Goal: Information Seeking & Learning: Check status

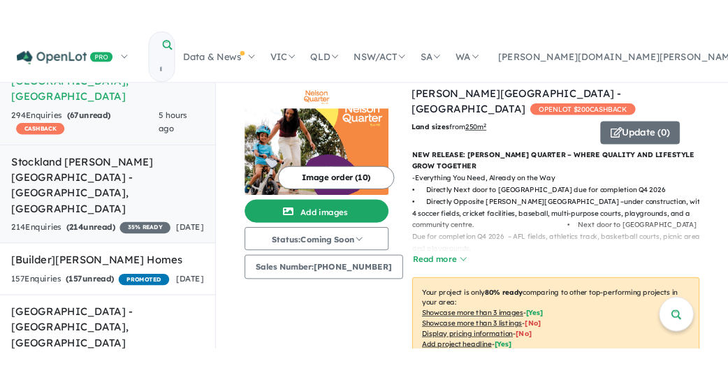
scroll to position [140, 0]
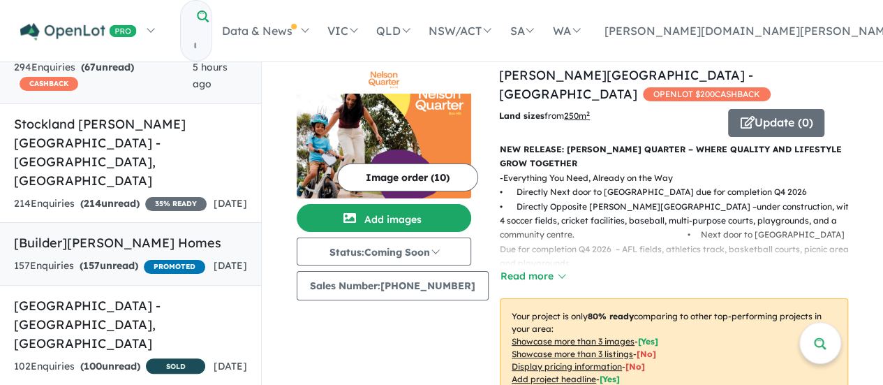
click at [132, 259] on strong "( 157 unread)" at bounding box center [109, 265] width 59 height 13
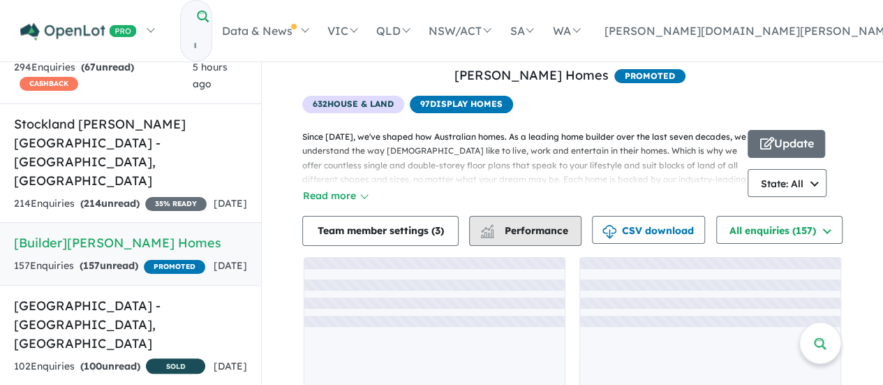
click at [525, 223] on button "Performance" at bounding box center [525, 231] width 112 height 30
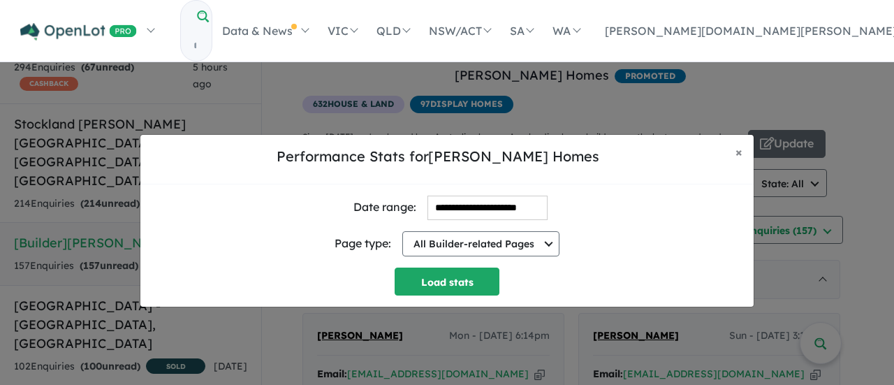
click at [511, 208] on input "**********" at bounding box center [487, 208] width 120 height 24
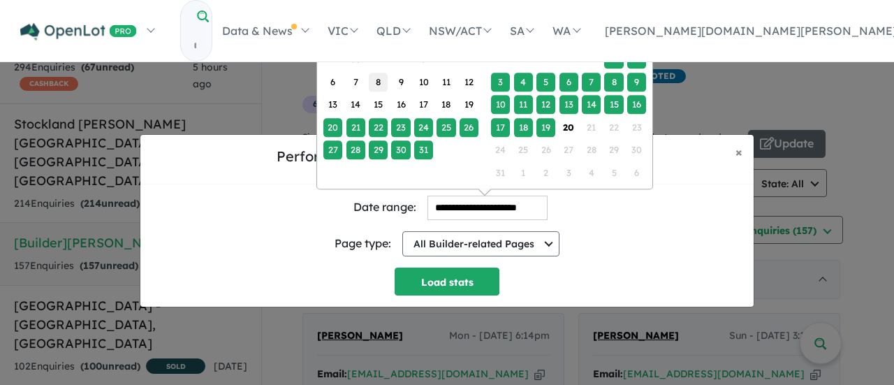
click at [385, 84] on div "8" at bounding box center [378, 81] width 19 height 19
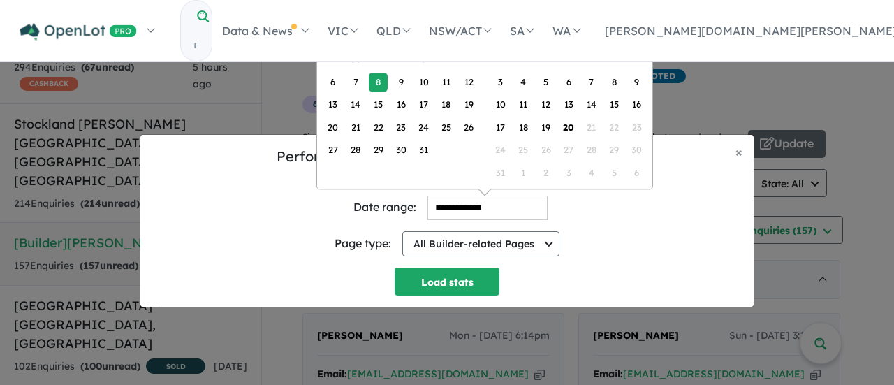
click at [344, 87] on div "6 7 8 9 10 11 12" at bounding box center [400, 82] width 158 height 22
click at [334, 59] on div "29" at bounding box center [332, 59] width 19 height 19
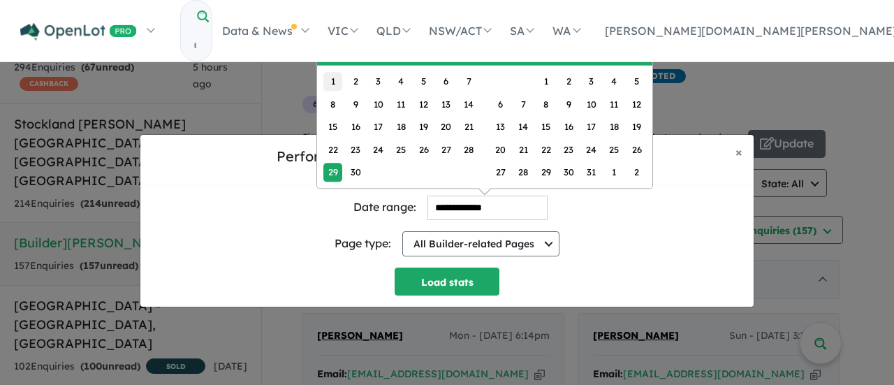
click at [332, 76] on div "1" at bounding box center [332, 81] width 19 height 19
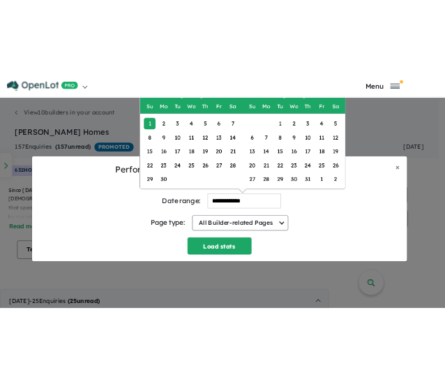
scroll to position [105, 0]
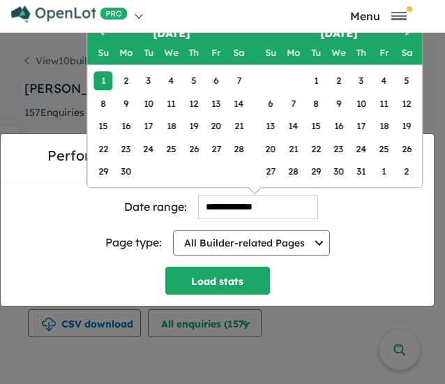
click at [202, 203] on input "**********" at bounding box center [258, 207] width 120 height 24
click at [221, 210] on input "**********" at bounding box center [258, 207] width 120 height 24
click at [405, 37] on button "Next Month" at bounding box center [410, 33] width 22 height 22
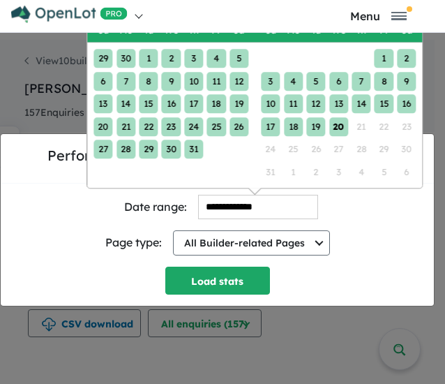
click at [339, 124] on div "20" at bounding box center [339, 126] width 19 height 19
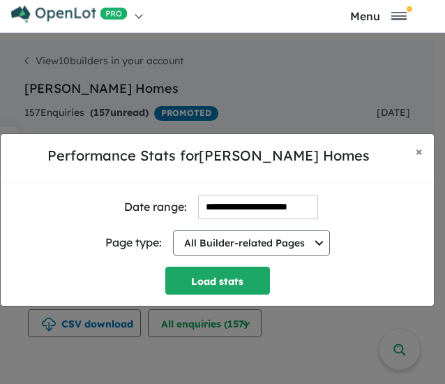
click at [366, 273] on div "Load stats" at bounding box center [217, 281] width 377 height 28
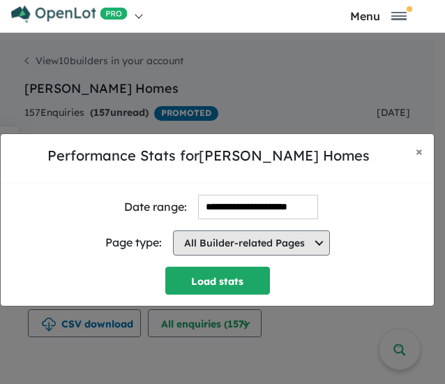
click at [240, 249] on button "All Builder-related Pages" at bounding box center [251, 242] width 157 height 25
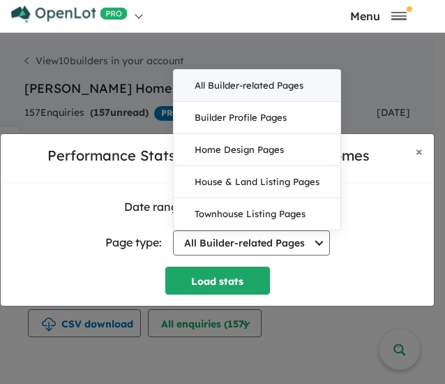
click at [364, 284] on div "Load stats" at bounding box center [217, 281] width 377 height 28
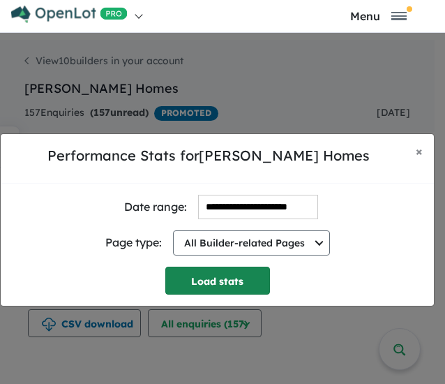
click at [230, 281] on button "Load stats" at bounding box center [217, 281] width 105 height 28
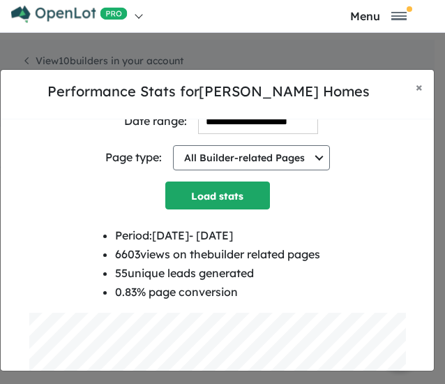
scroll to position [0, 0]
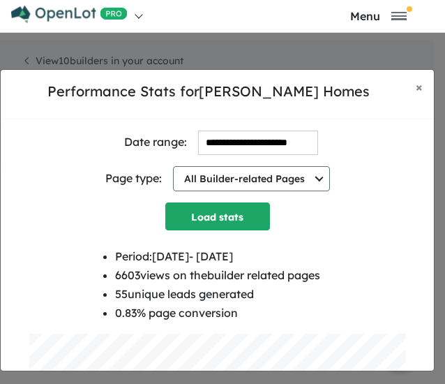
click at [253, 142] on input "**********" at bounding box center [258, 143] width 120 height 24
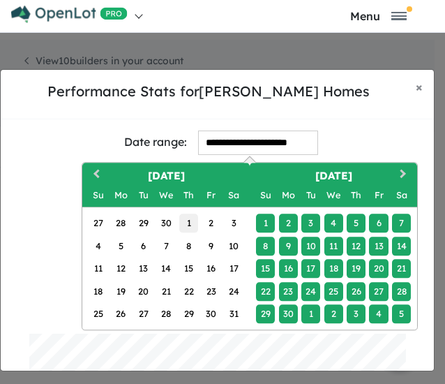
click at [191, 223] on div "1" at bounding box center [188, 223] width 19 height 19
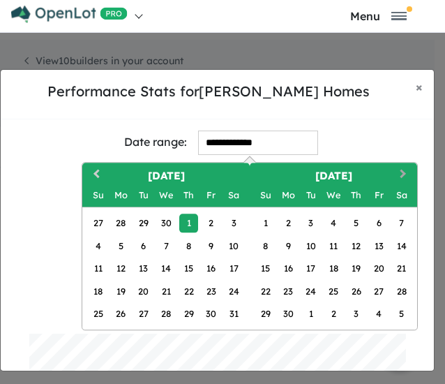
click at [404, 175] on button "Next Month" at bounding box center [405, 175] width 22 height 22
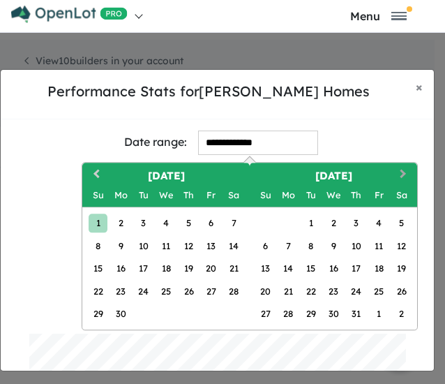
click at [404, 175] on span "Next Month" at bounding box center [404, 173] width 0 height 17
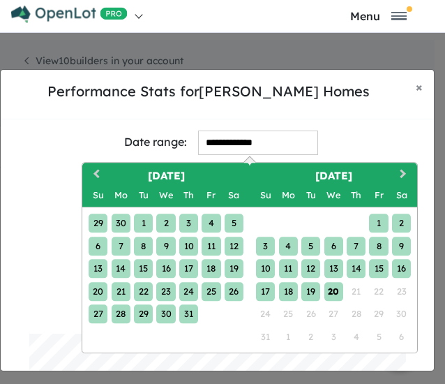
click at [333, 286] on div "20" at bounding box center [334, 290] width 19 height 19
type input "**********"
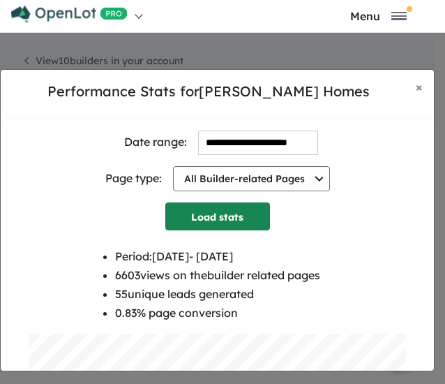
click at [240, 219] on button "Load stats" at bounding box center [217, 216] width 105 height 28
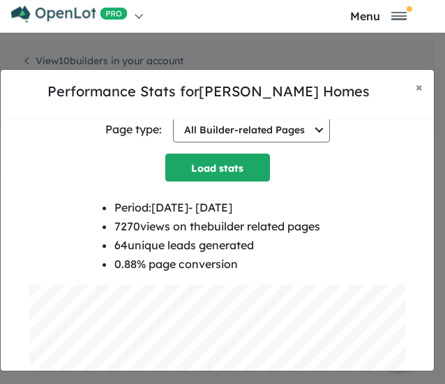
scroll to position [70, 0]
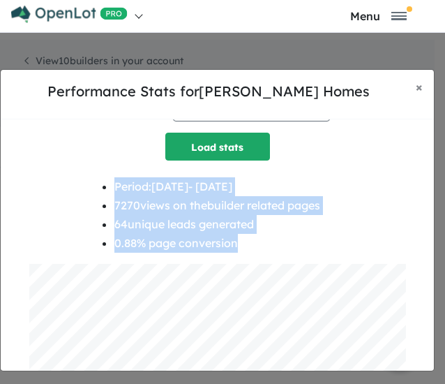
drag, startPoint x: 270, startPoint y: 244, endPoint x: 91, endPoint y: 182, distance: 189.9
click at [91, 182] on div "Period: 2025-05-01 - 2025-08-20 7270 views on the builder related pages 64 uniq…" at bounding box center [217, 220] width 377 height 87
copy ul "Period: 2025-05-01 - 2025-08-20 7270 views on the builder related pages 64 uniq…"
click at [373, 229] on div "Period: 2025-05-01 - 2025-08-20 7270 views on the builder related pages 64 uniq…" at bounding box center [217, 220] width 377 height 87
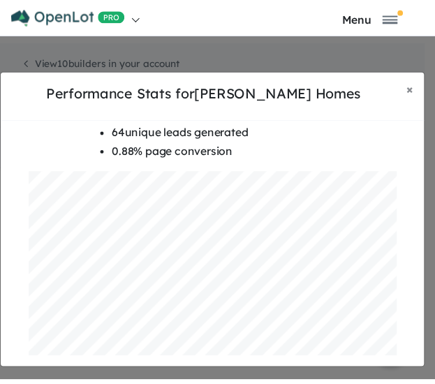
scroll to position [0, 0]
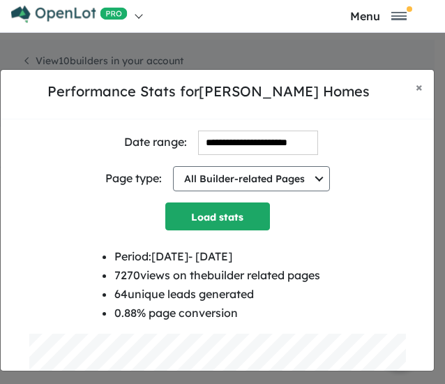
click at [275, 50] on div "**********" at bounding box center [222, 220] width 445 height 384
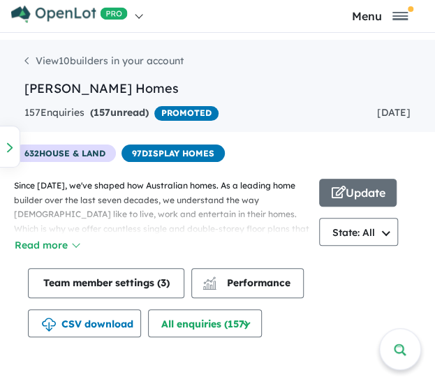
click at [6, 143] on div at bounding box center [9, 147] width 21 height 42
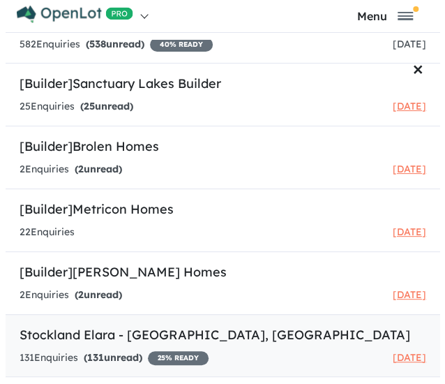
scroll to position [733, 0]
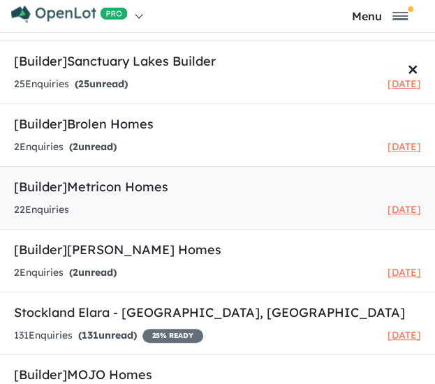
click at [116, 177] on h5 "[Builder] Metricon Homes" at bounding box center [217, 186] width 407 height 19
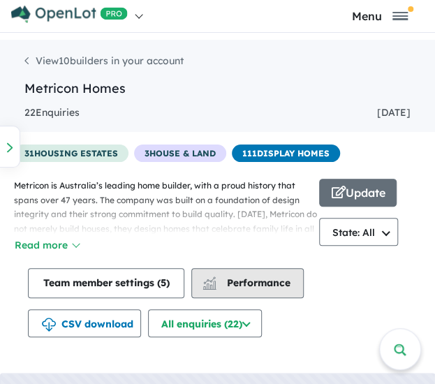
click at [235, 288] on span "Performance" at bounding box center [248, 283] width 86 height 13
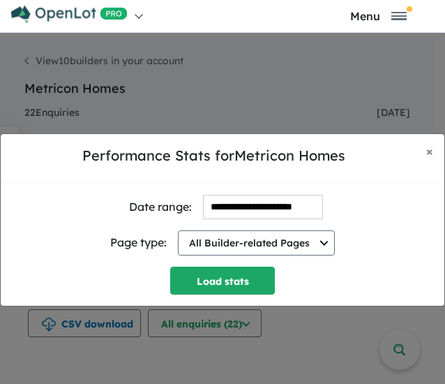
click at [235, 200] on input "**********" at bounding box center [263, 207] width 120 height 24
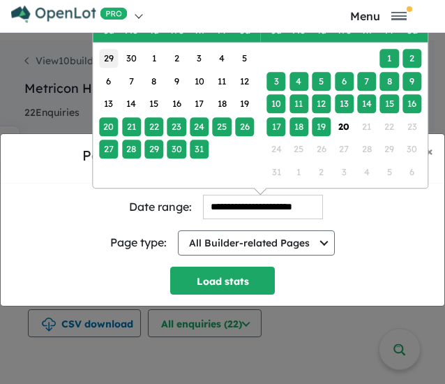
click at [114, 55] on div "29" at bounding box center [108, 59] width 19 height 19
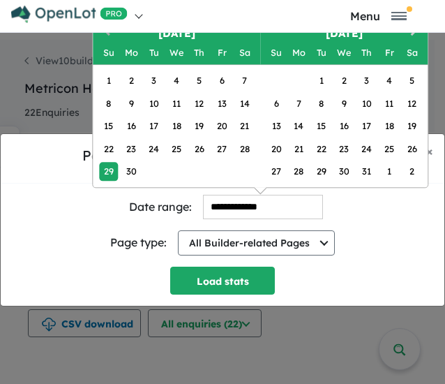
click at [108, 36] on button "Previous Month" at bounding box center [105, 33] width 22 height 22
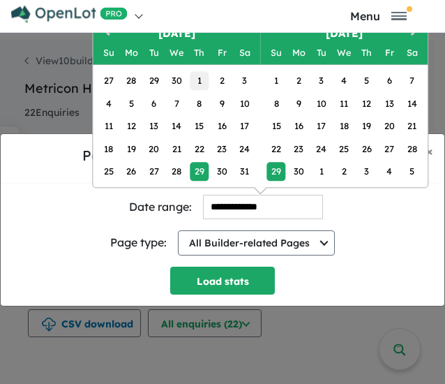
click at [199, 83] on div "1" at bounding box center [199, 81] width 19 height 19
click at [411, 36] on button "Next Month" at bounding box center [415, 33] width 22 height 22
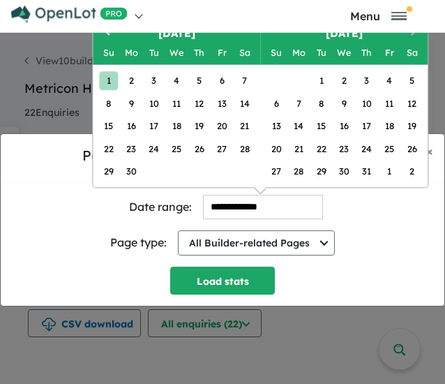
click at [412, 37] on button "Next Month" at bounding box center [415, 33] width 22 height 22
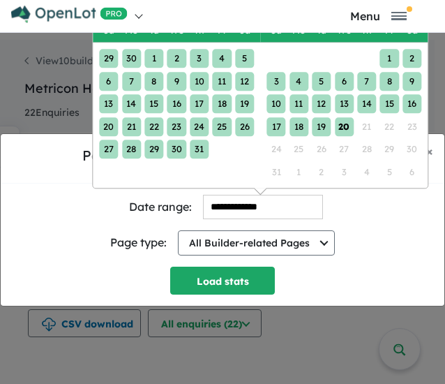
click at [341, 128] on div "20" at bounding box center [344, 126] width 19 height 19
type input "**********"
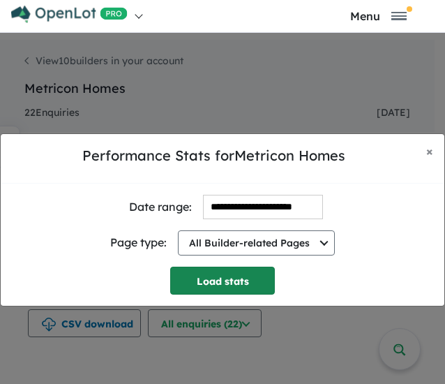
click at [241, 279] on button "Load stats" at bounding box center [222, 281] width 105 height 28
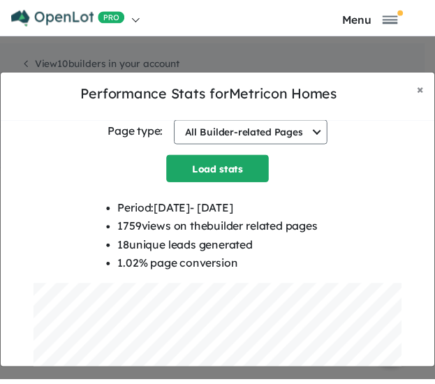
scroll to position [70, 0]
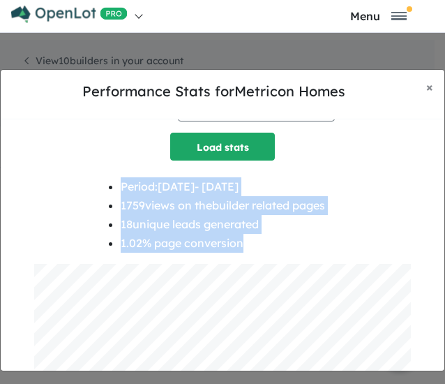
drag, startPoint x: 252, startPoint y: 244, endPoint x: 110, endPoint y: 191, distance: 151.1
click at [121, 191] on ul "Period: 2025-05-01 - 2025-08-20 1759 views on the builder related pages 18 uniq…" at bounding box center [223, 215] width 205 height 76
copy ul "Period: 2025-05-01 - 2025-08-20 1759 views on the builder related pages 18 uniq…"
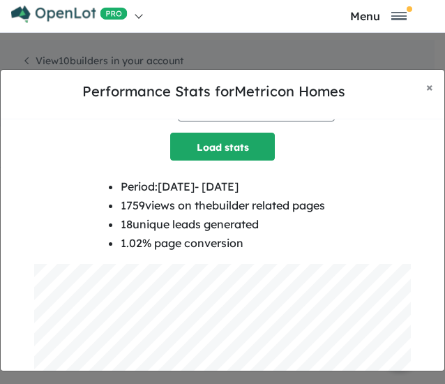
click at [52, 57] on div "**********" at bounding box center [222, 220] width 445 height 384
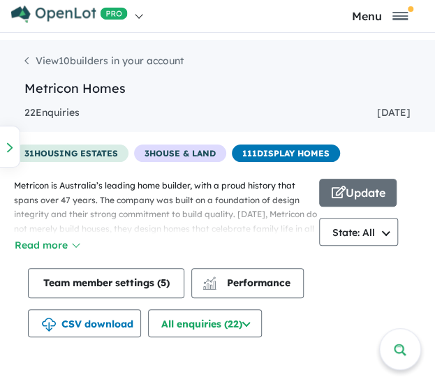
click at [5, 145] on div at bounding box center [9, 147] width 21 height 42
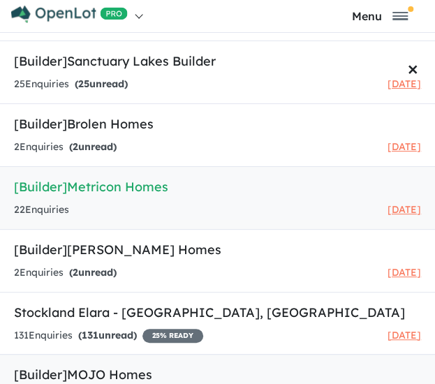
click at [165, 354] on link "[Builder] MOJO Homes 2 Enquir ies ( 2 unread) 30 days ago" at bounding box center [217, 386] width 435 height 64
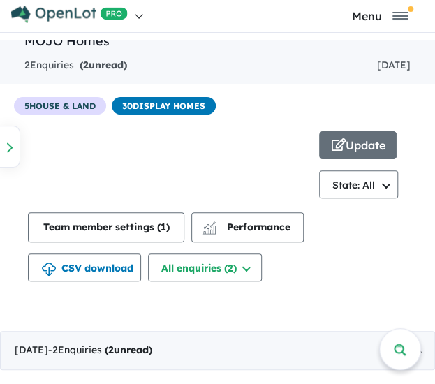
scroll to position [70, 0]
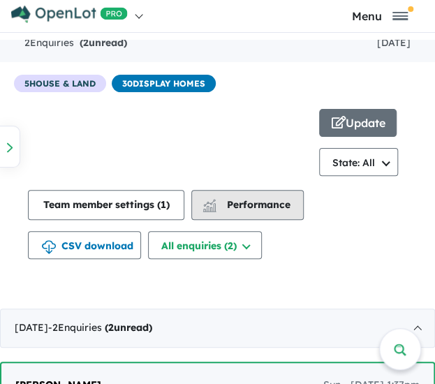
click at [279, 205] on span "Performance" at bounding box center [248, 204] width 86 height 13
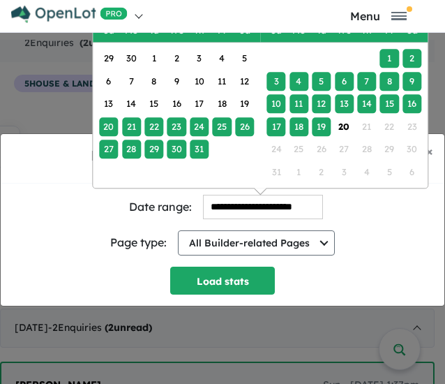
click at [244, 198] on input "**********" at bounding box center [263, 207] width 120 height 24
click at [112, 55] on div "29" at bounding box center [108, 59] width 19 height 19
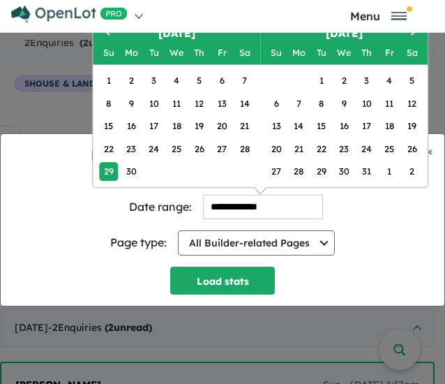
click at [108, 31] on link at bounding box center [116, 15] width 212 height 34
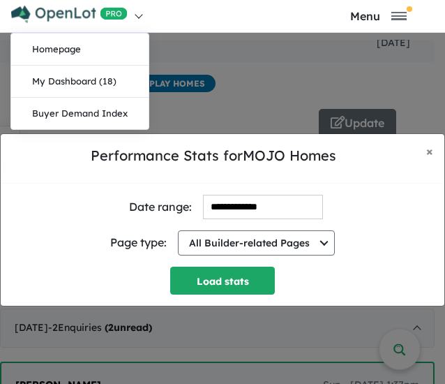
click at [239, 209] on input "**********" at bounding box center [263, 207] width 120 height 24
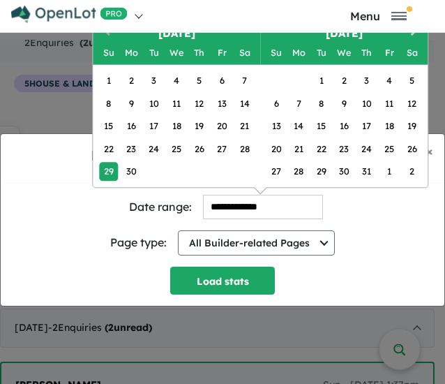
click at [112, 35] on button "Previous Month" at bounding box center [105, 33] width 22 height 22
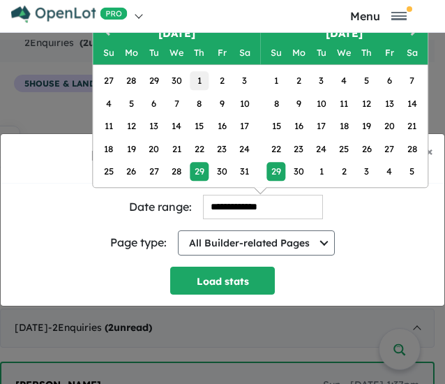
click at [194, 81] on div "1" at bounding box center [199, 81] width 19 height 19
click at [411, 36] on button "Next Month" at bounding box center [415, 33] width 22 height 22
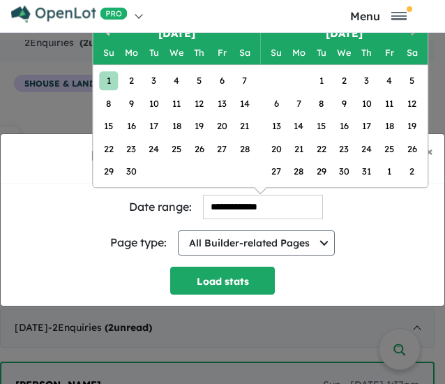
click at [411, 36] on button "Next Month" at bounding box center [415, 33] width 22 height 22
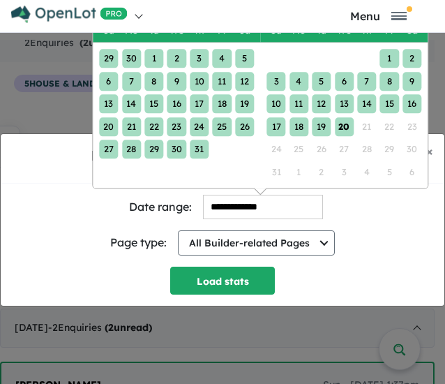
click at [341, 122] on div "20" at bounding box center [344, 126] width 19 height 19
type input "**********"
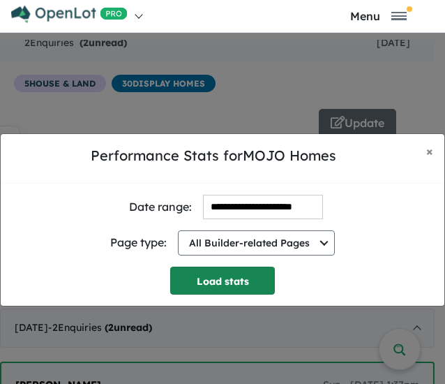
click at [223, 288] on button "Load stats" at bounding box center [222, 281] width 105 height 28
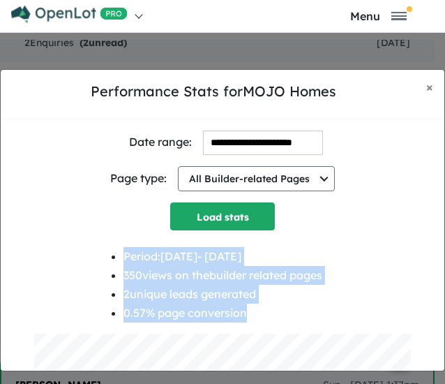
drag, startPoint x: 248, startPoint y: 314, endPoint x: 109, endPoint y: 259, distance: 149.2
click at [109, 259] on div "Period: 2025-05-01 - 2025-08-20 350 views on the builder related pages 2 unique…" at bounding box center [222, 290] width 377 height 87
copy ul "Period: 2025-05-01 - 2025-08-20 350 views on the builder related pages 2 unique…"
click at [342, 233] on div "**********" at bounding box center [223, 327] width 422 height 392
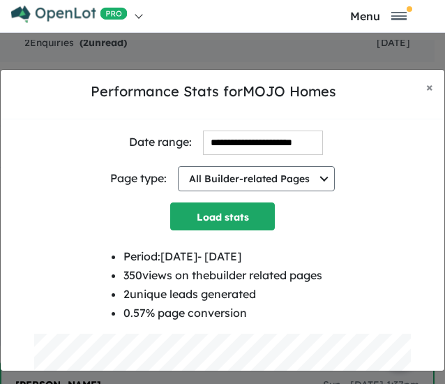
click at [112, 47] on div "**********" at bounding box center [222, 220] width 445 height 384
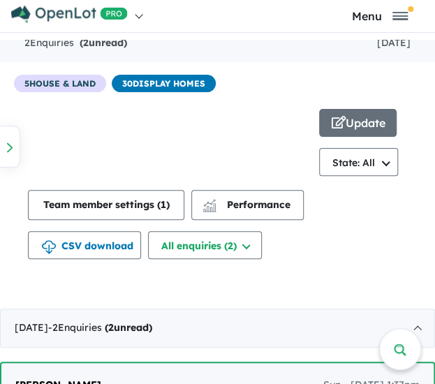
click at [6, 150] on div at bounding box center [9, 147] width 21 height 42
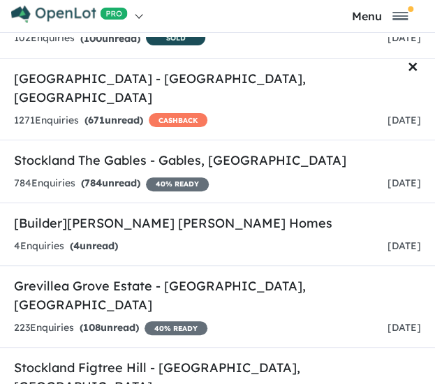
scroll to position [273, 0]
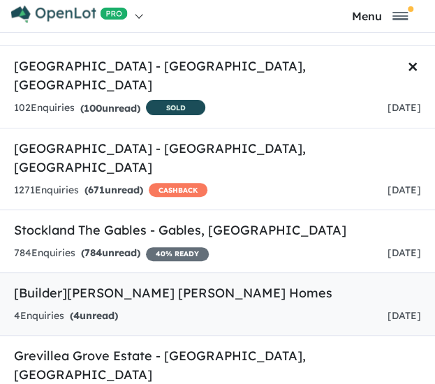
click at [198, 272] on link "[Builder] McDonald Jones Homes 4 Enquir ies ( 4 unread) 3 days ago" at bounding box center [217, 304] width 435 height 64
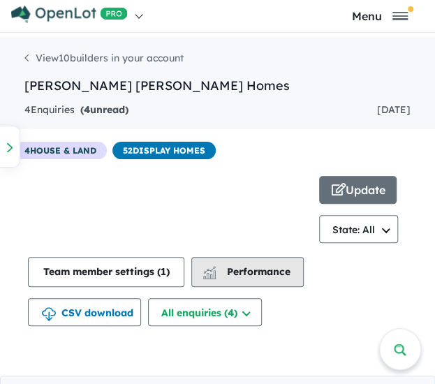
click at [235, 272] on span "Performance" at bounding box center [248, 271] width 86 height 13
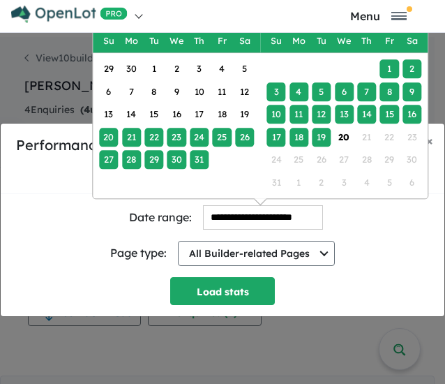
click at [225, 207] on input "**********" at bounding box center [263, 217] width 120 height 24
click at [133, 60] on div "30" at bounding box center [131, 69] width 19 height 19
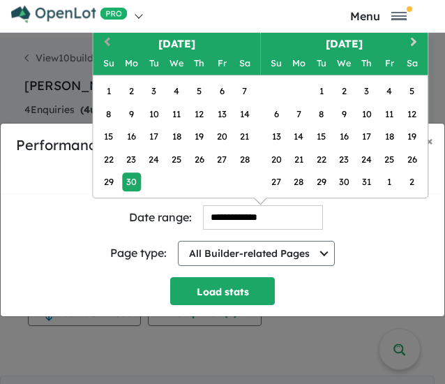
click at [108, 36] on button "Previous Month" at bounding box center [105, 43] width 22 height 22
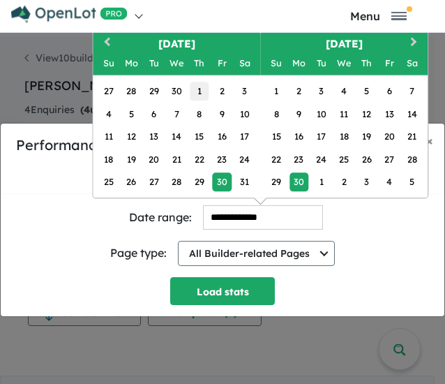
click at [190, 82] on div "1" at bounding box center [199, 91] width 19 height 19
click at [414, 35] on button "Next Month" at bounding box center [415, 43] width 22 height 22
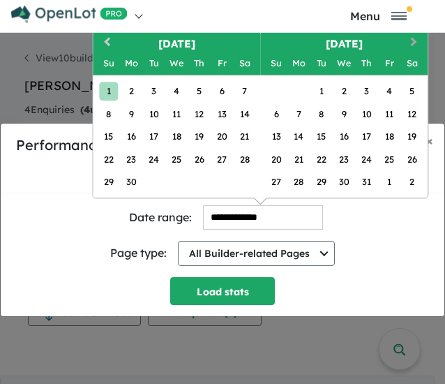
click at [414, 35] on button "Next Month" at bounding box center [415, 43] width 22 height 22
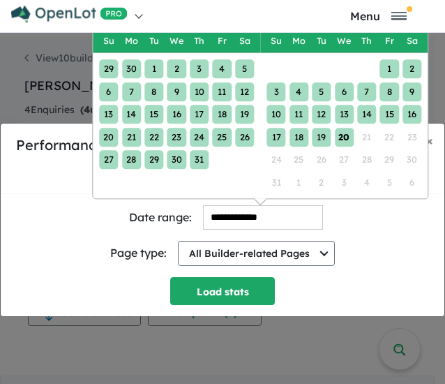
click at [349, 128] on div "20" at bounding box center [344, 137] width 19 height 19
type input "**********"
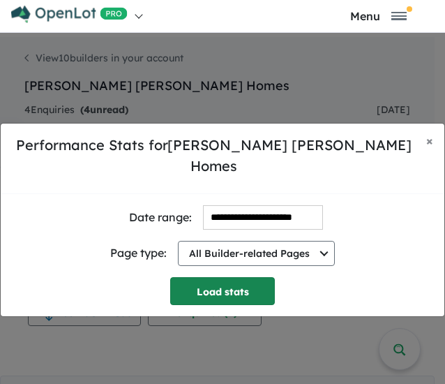
click at [239, 277] on button "Load stats" at bounding box center [222, 291] width 105 height 28
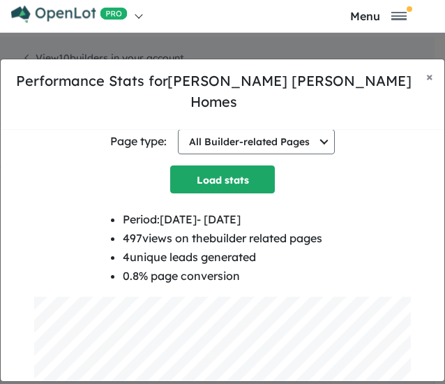
scroll to position [70, 0]
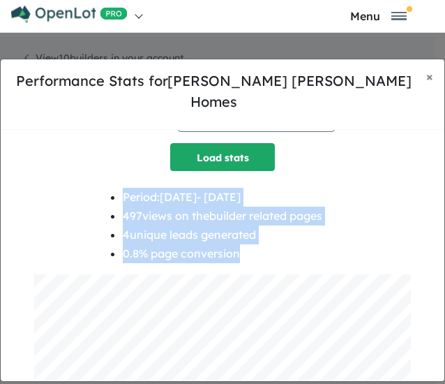
drag, startPoint x: 246, startPoint y: 236, endPoint x: 108, endPoint y: 186, distance: 147.5
click at [108, 188] on div "Period: 2025-05-01 - 2025-08-20 497 views on the builder related pages 4 unique…" at bounding box center [222, 231] width 377 height 87
copy ul "Period: 2025-05-01 - 2025-08-20 497 views on the builder related pages 4 unique…"
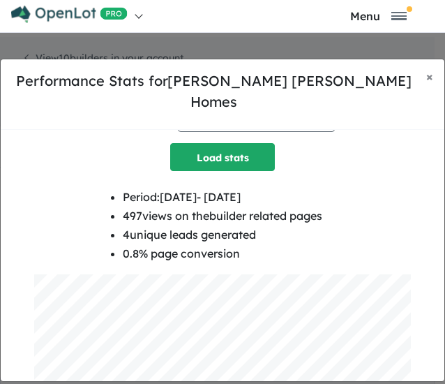
click at [141, 129] on div "Page type: All Builder-related Pages All Builder-related Pages Builder Profile …" at bounding box center [222, 119] width 377 height 47
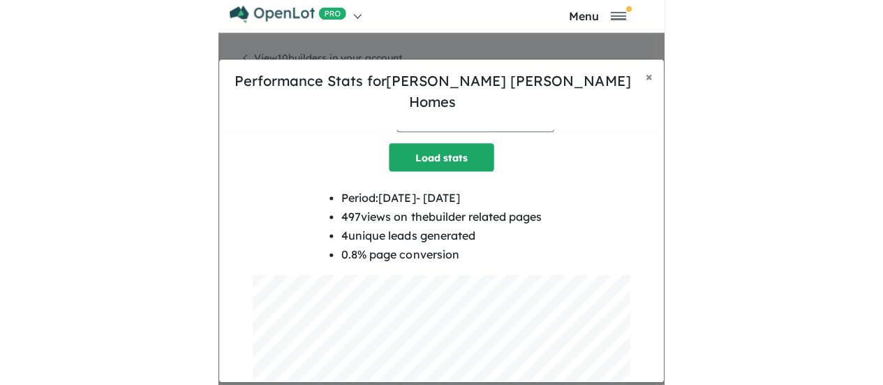
scroll to position [380, 0]
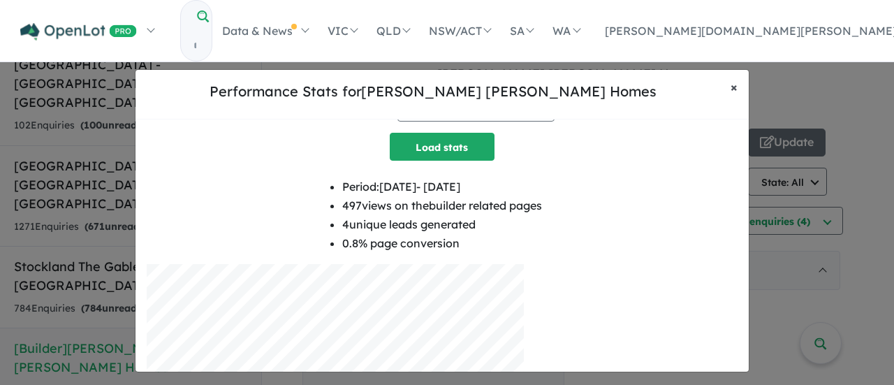
click at [736, 84] on span "×" at bounding box center [733, 87] width 7 height 16
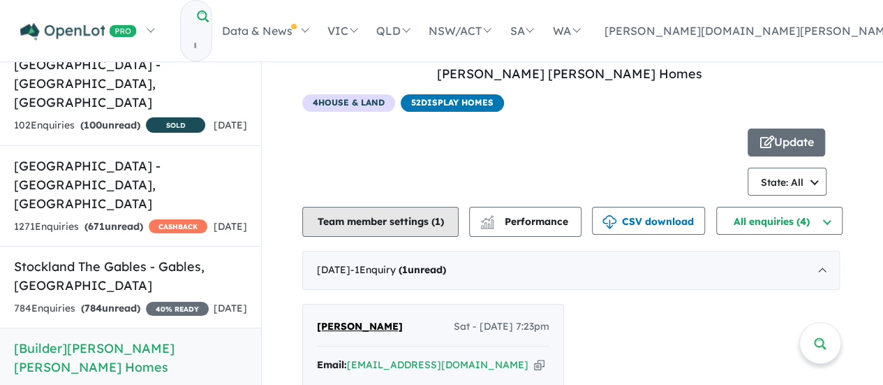
click at [420, 214] on button "Team member settings ( 1 )" at bounding box center [380, 222] width 156 height 30
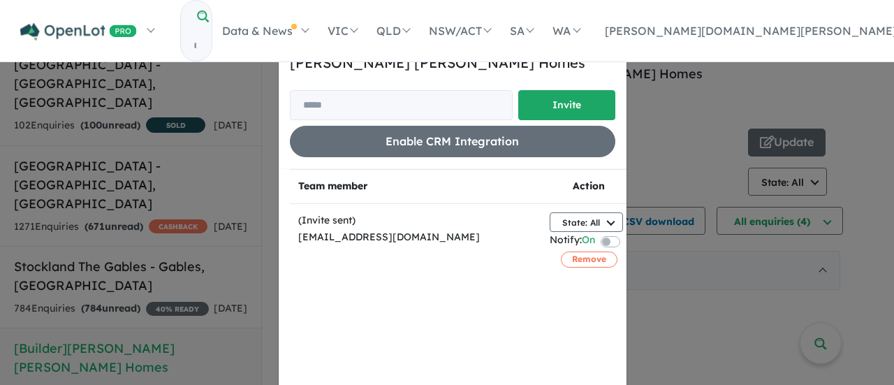
click at [662, 284] on div "Invite/manage team members for McDonald Jones Homes Invite Enable CRM Integrati…" at bounding box center [447, 192] width 894 height 385
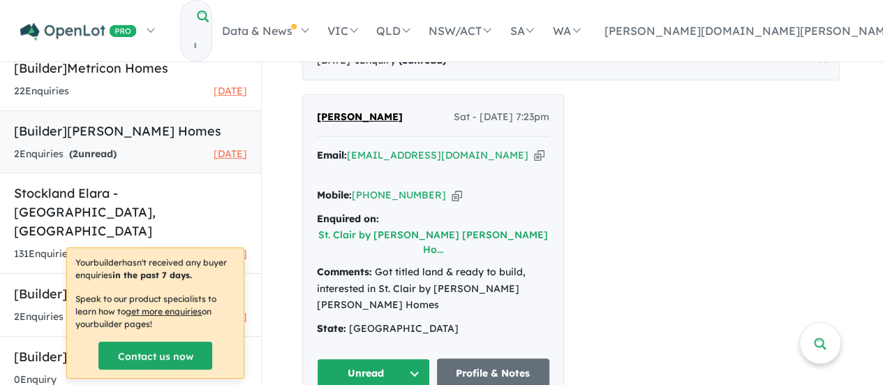
scroll to position [1087, 0]
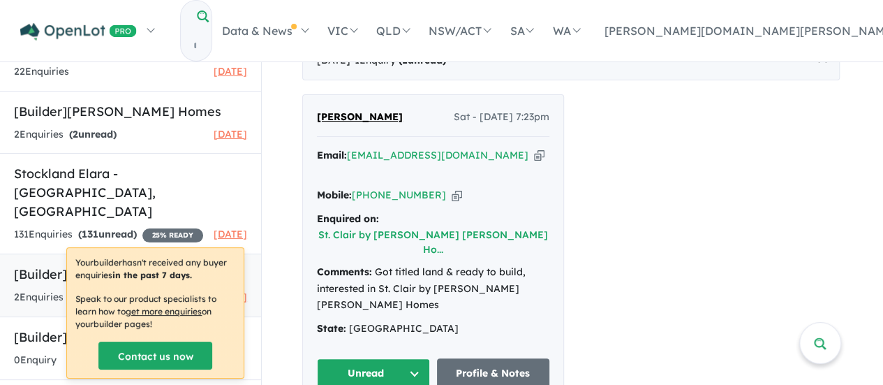
click at [127, 265] on h5 "[Builder] MOJO Homes" at bounding box center [130, 274] width 233 height 19
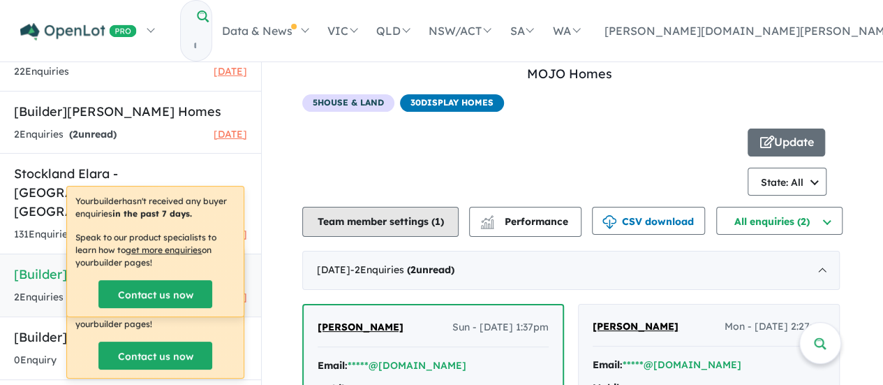
click at [404, 215] on button "Team member settings ( 1 )" at bounding box center [380, 222] width 156 height 30
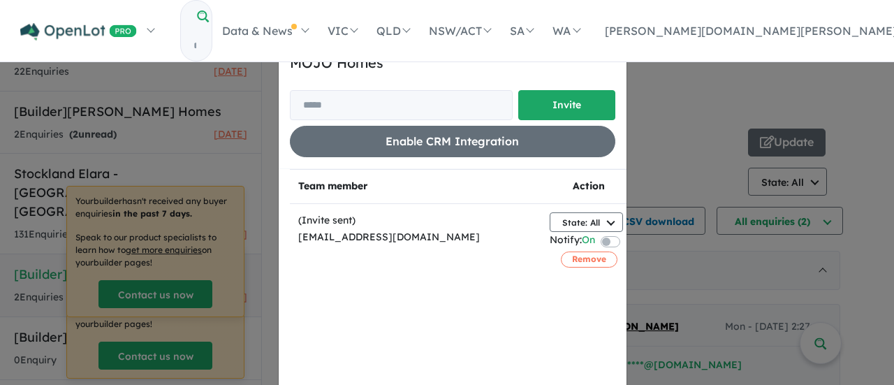
click at [677, 144] on div "Invite/manage team members for MOJO Homes Invite Enable CRM Integration × Close…" at bounding box center [447, 192] width 894 height 385
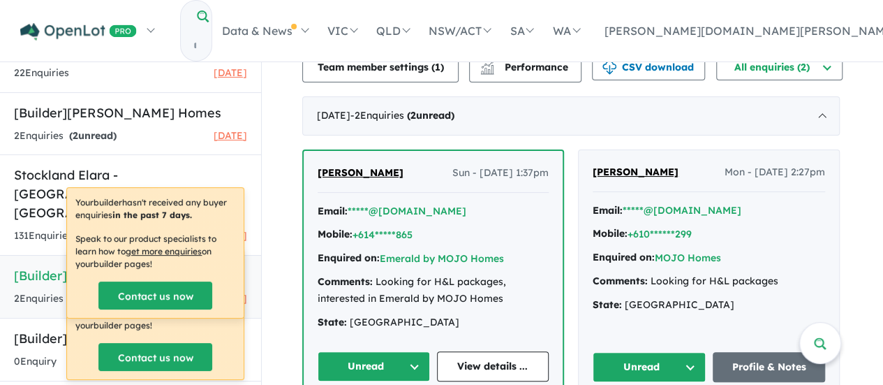
scroll to position [178, 0]
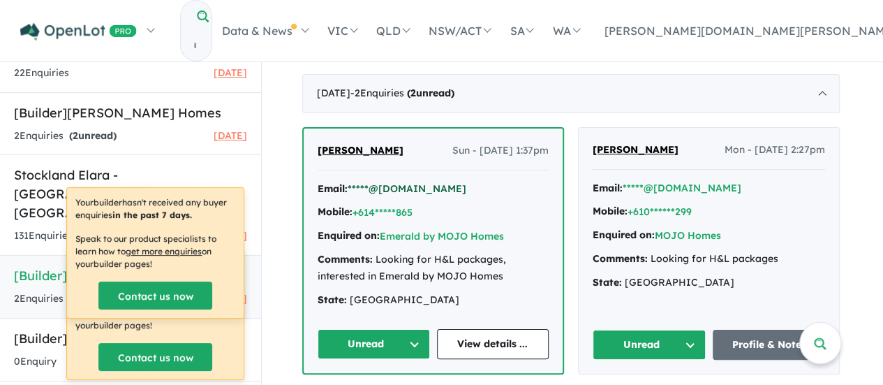
click at [357, 188] on button "*****@[DOMAIN_NAME]" at bounding box center [407, 189] width 119 height 15
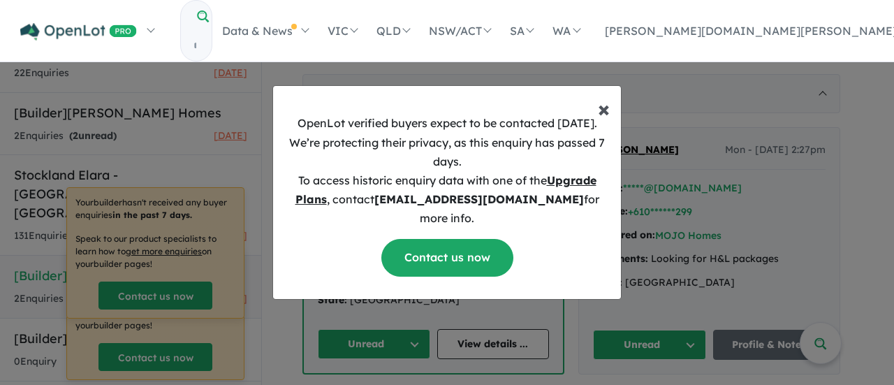
click at [605, 119] on span "×" at bounding box center [604, 108] width 12 height 28
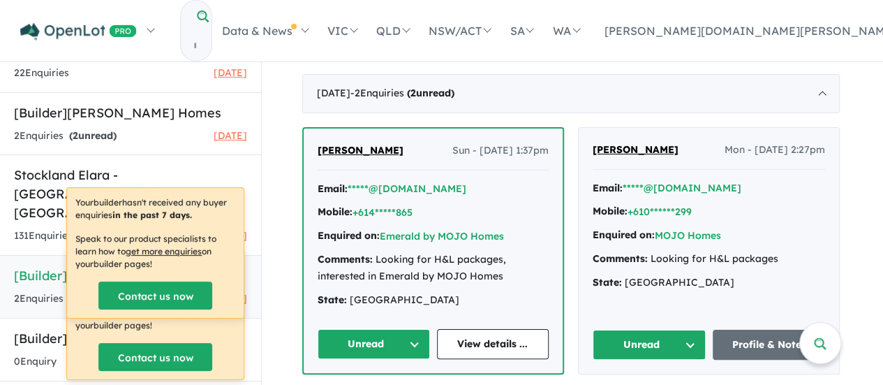
click at [387, 301] on div "State: NSW" at bounding box center [433, 300] width 231 height 17
click at [491, 343] on link "View details ..." at bounding box center [493, 344] width 112 height 30
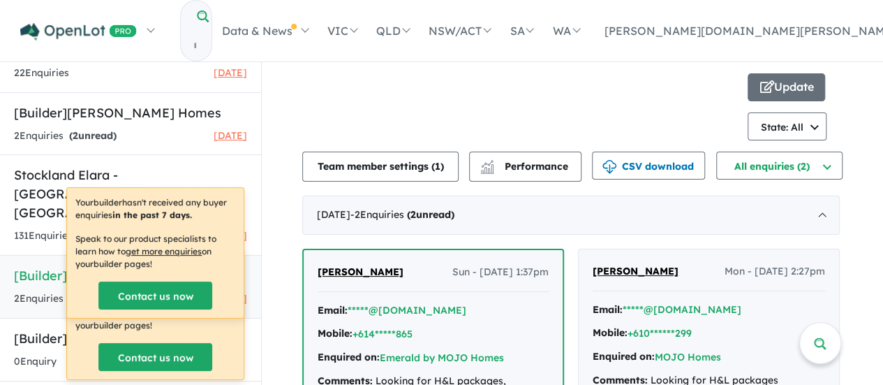
scroll to position [0, 0]
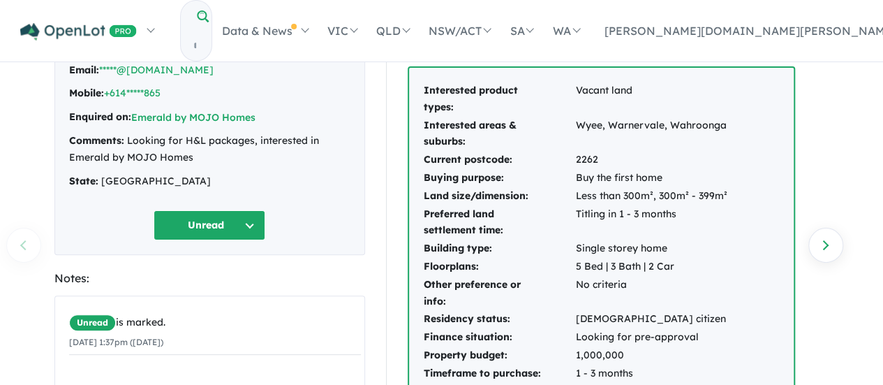
scroll to position [70, 0]
